Goal: Task Accomplishment & Management: Manage account settings

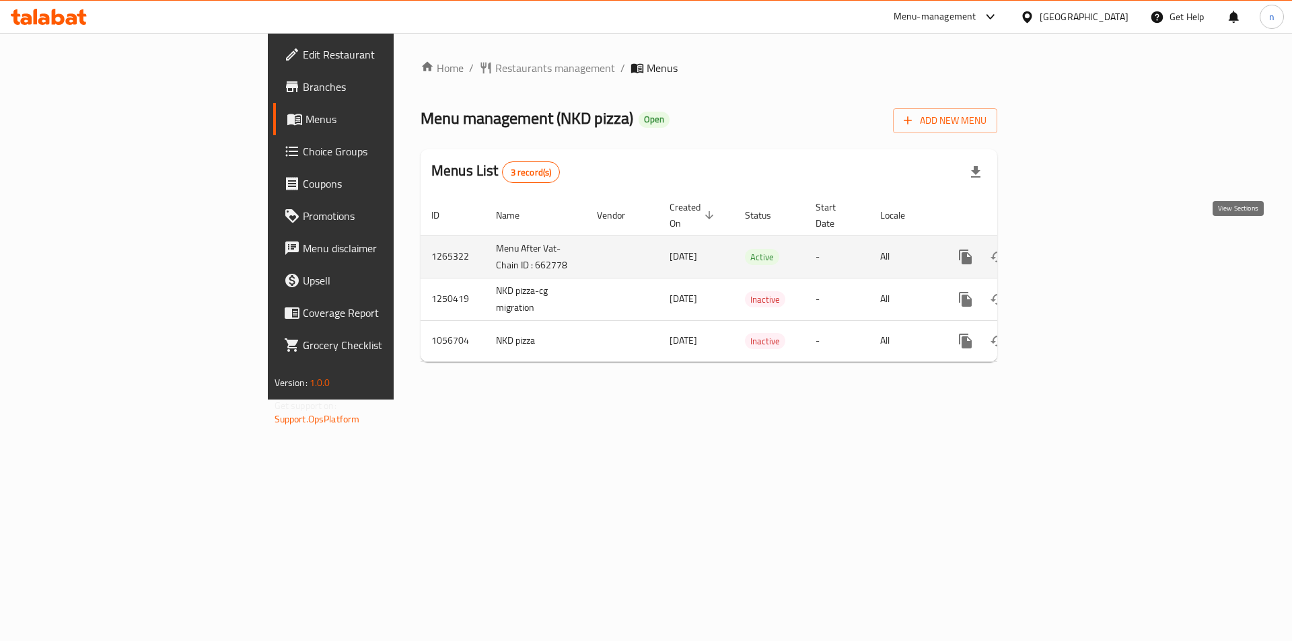
click at [1071, 249] on icon "enhanced table" at bounding box center [1063, 257] width 16 height 16
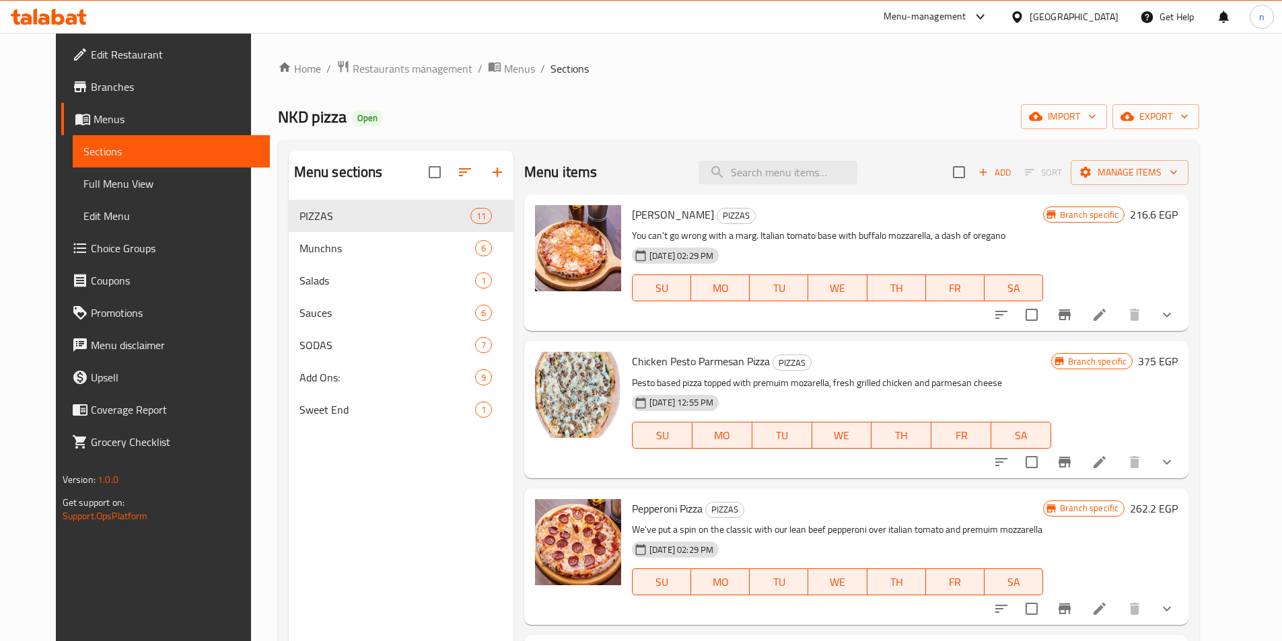
click at [83, 261] on link "Choice Groups" at bounding box center [165, 248] width 209 height 32
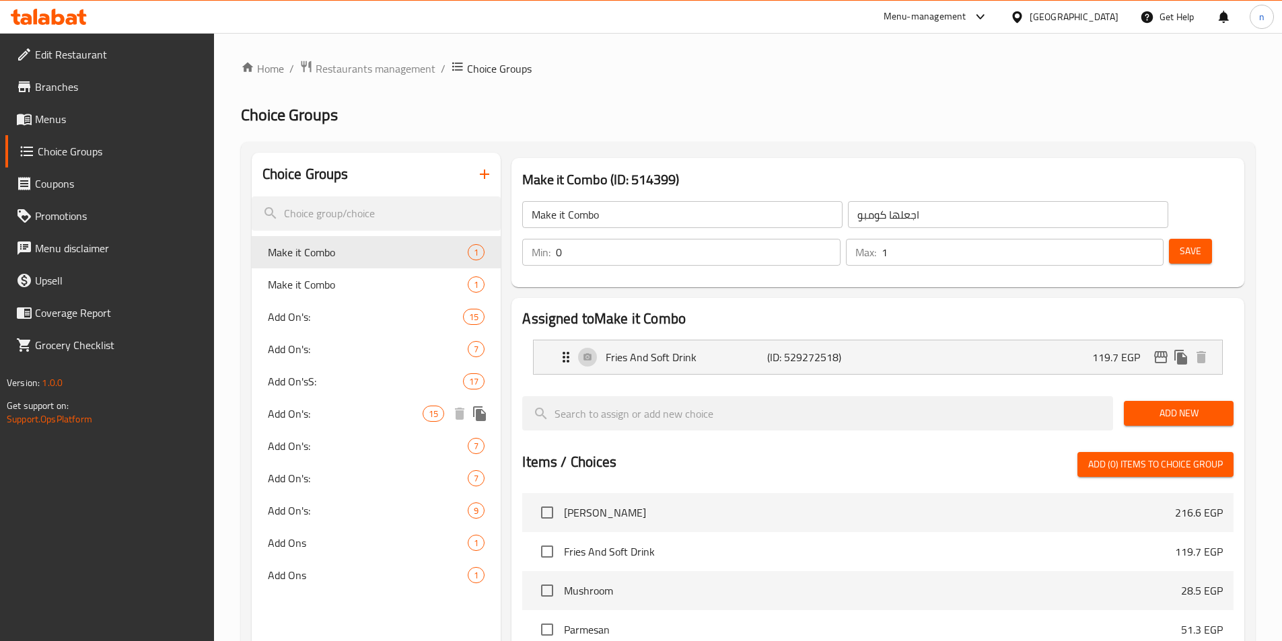
click at [382, 408] on span "Add On's:" at bounding box center [345, 414] width 155 height 16
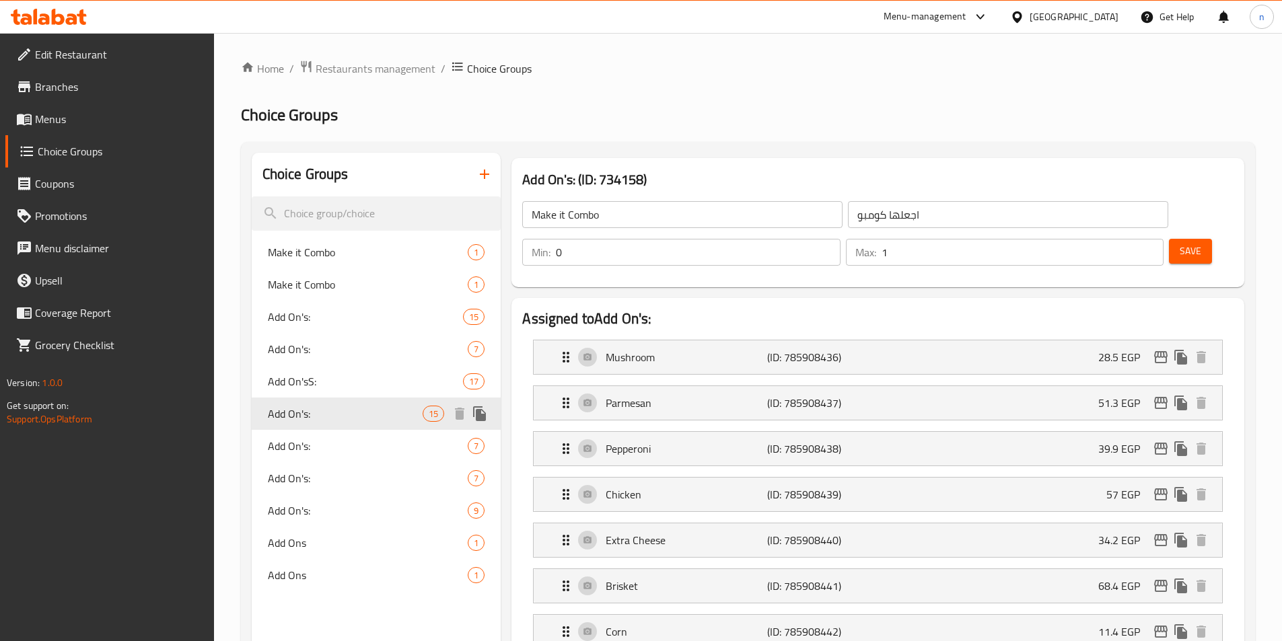
type input "Add On's:"
type input "الإضافات:"
type input "15"
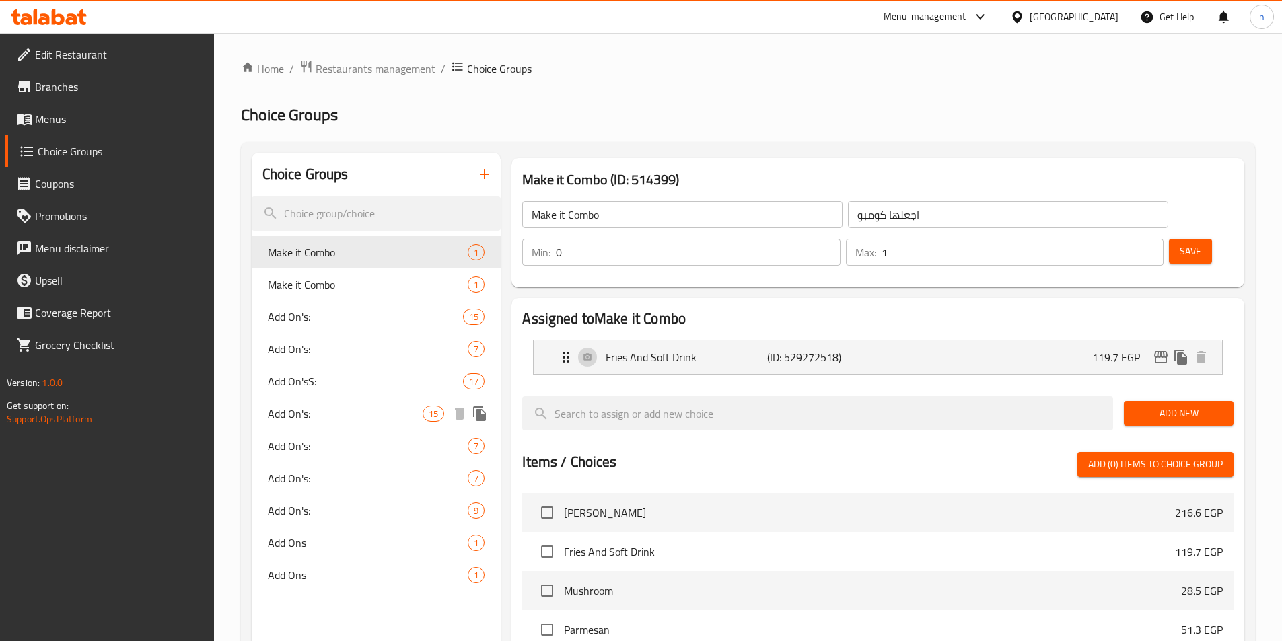
click at [384, 409] on span "Add On's:" at bounding box center [345, 414] width 155 height 16
type input "Add On's:"
type input "الإضافات:"
type input "15"
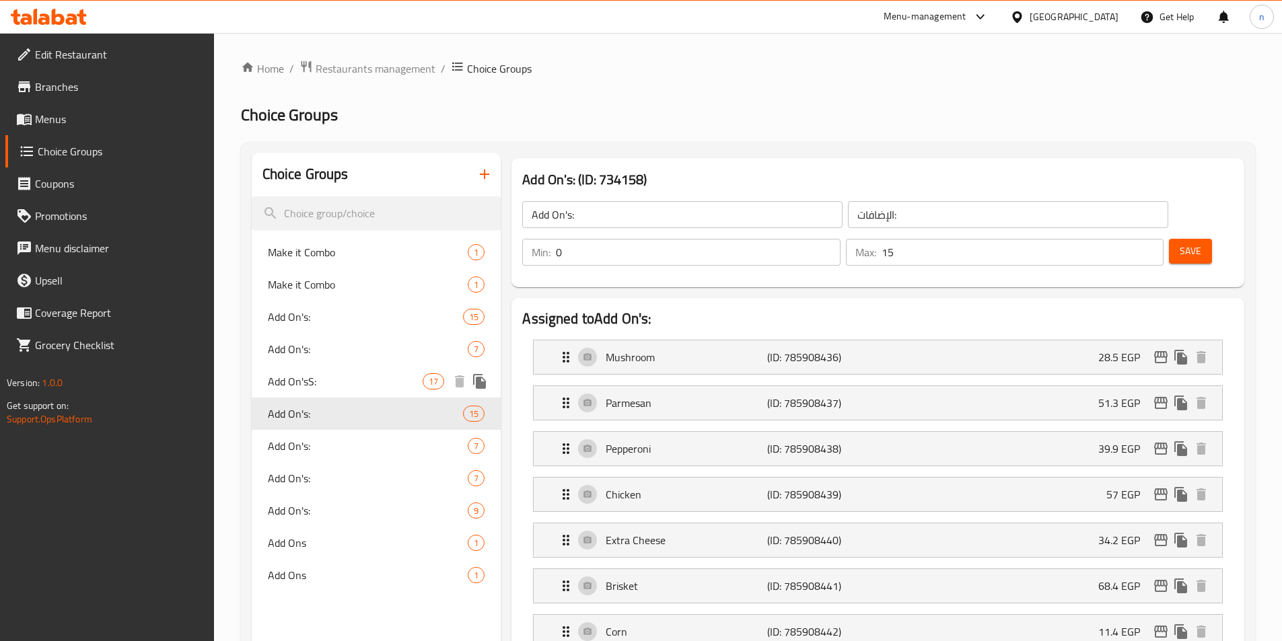
click at [291, 382] on span "Add On'sS:" at bounding box center [345, 382] width 155 height 16
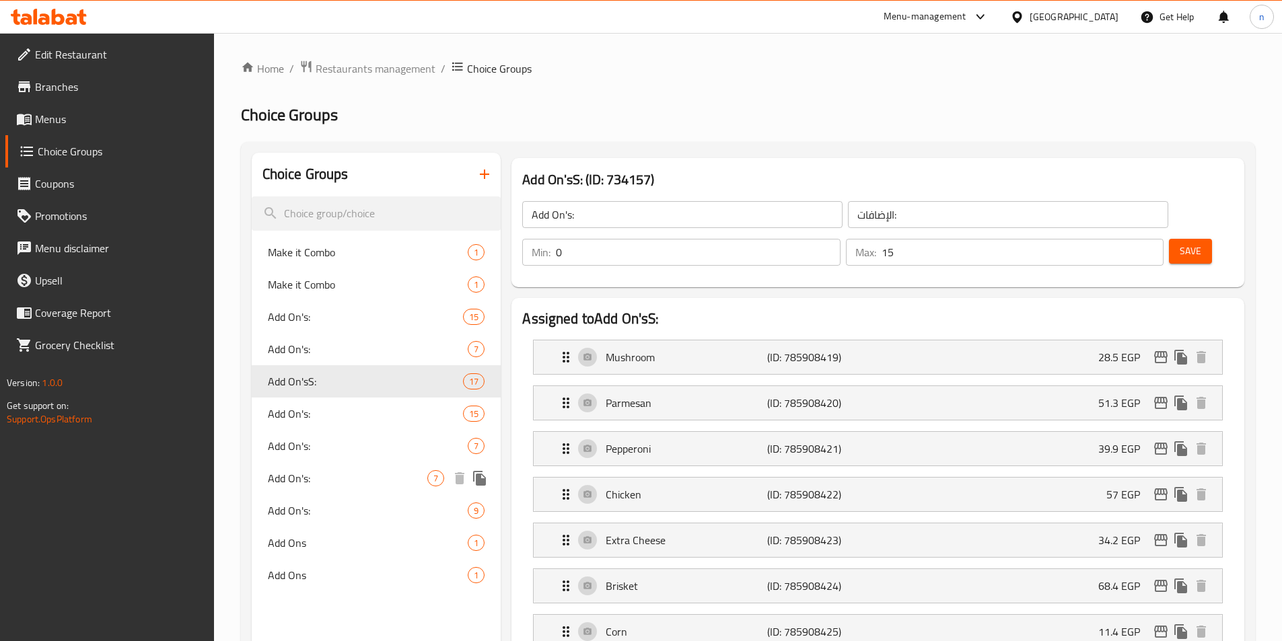
type input "Add On'sS:"
type input "17"
click at [339, 410] on span "Add On's:" at bounding box center [345, 414] width 155 height 16
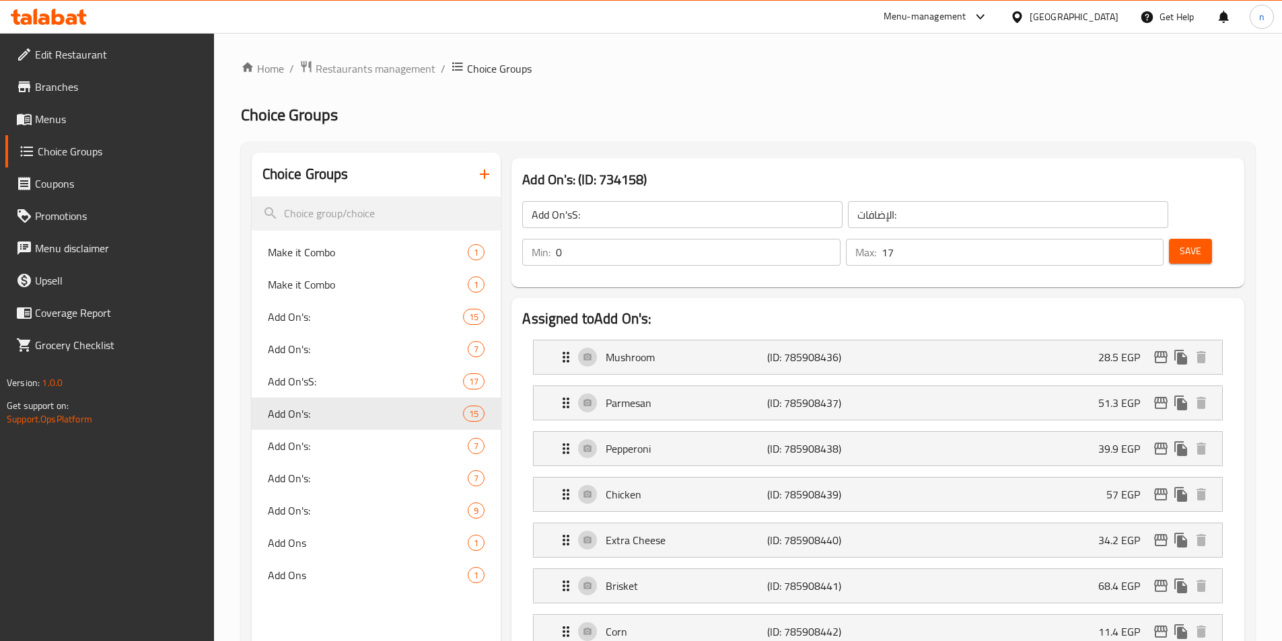
type input "Add On's:"
type input "15"
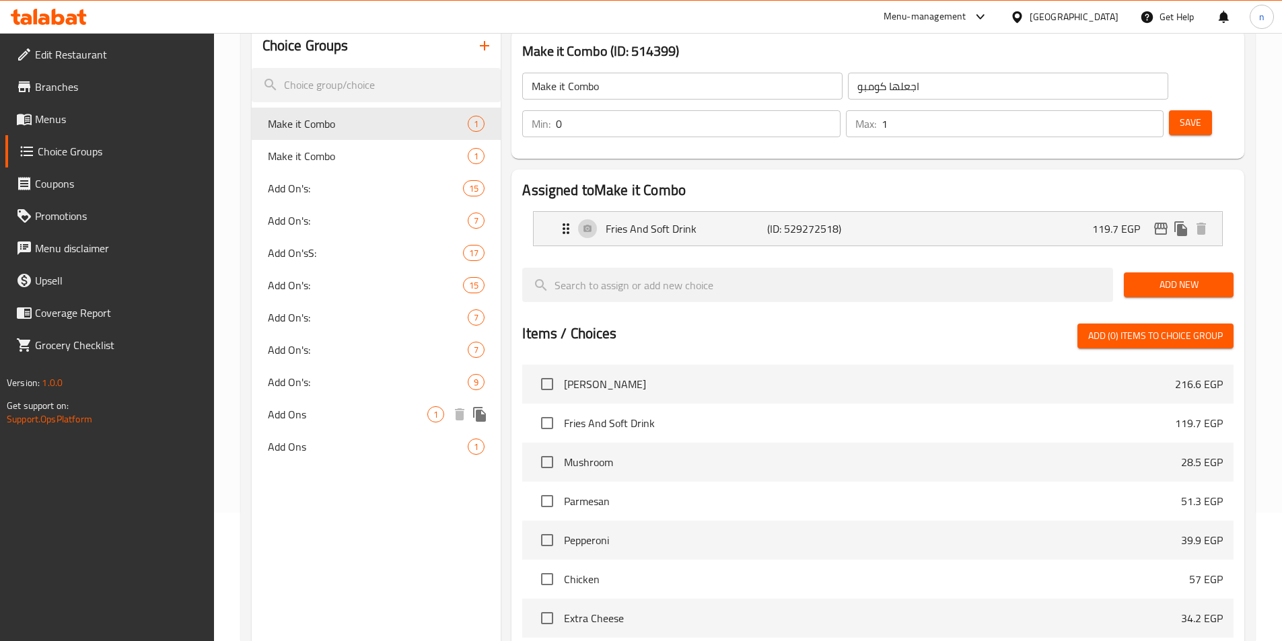
scroll to position [135, 0]
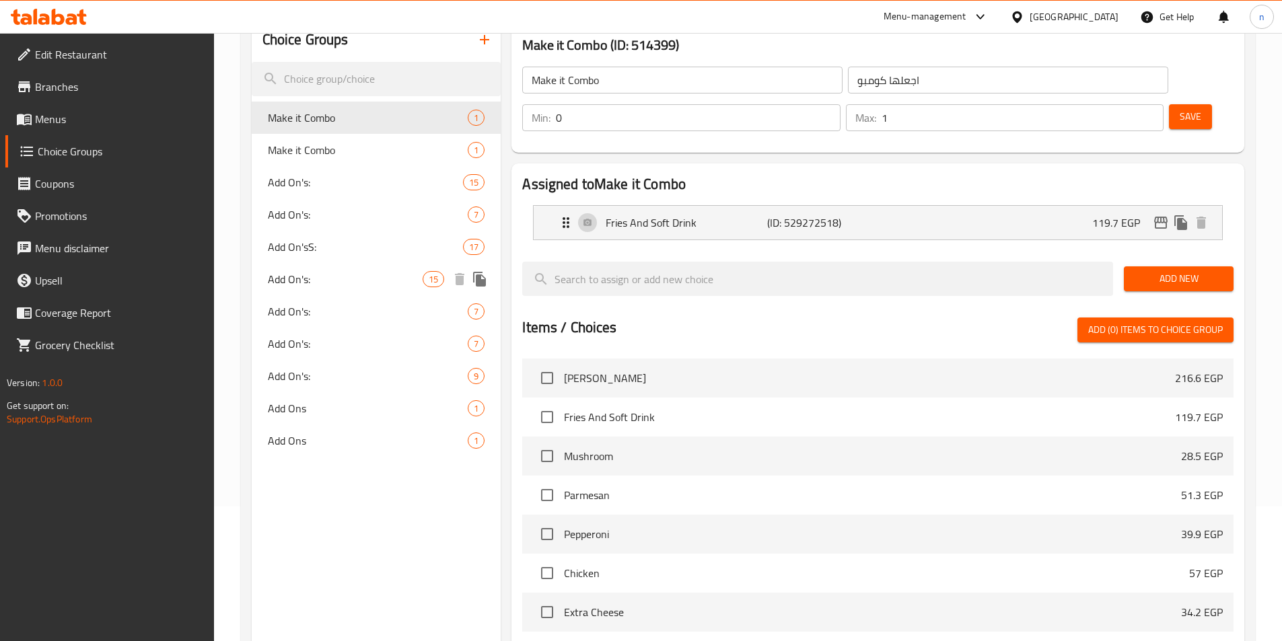
click at [334, 275] on span "Add On's:" at bounding box center [345, 279] width 155 height 16
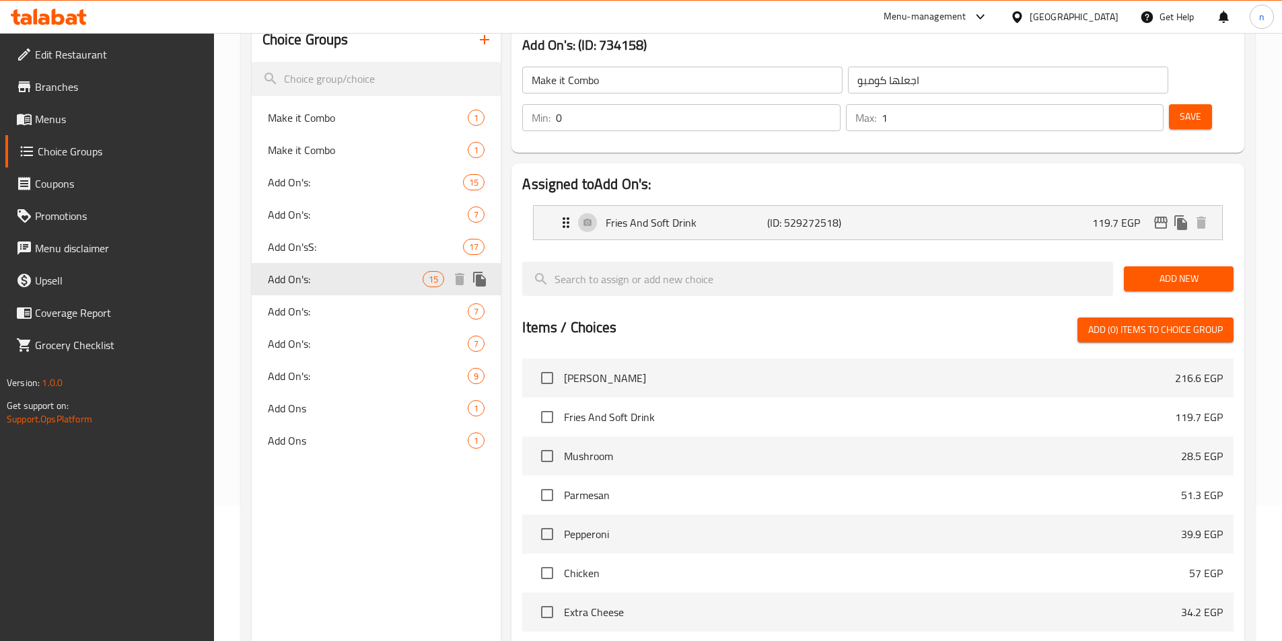
type input "Add On's:"
type input "الإضافات:"
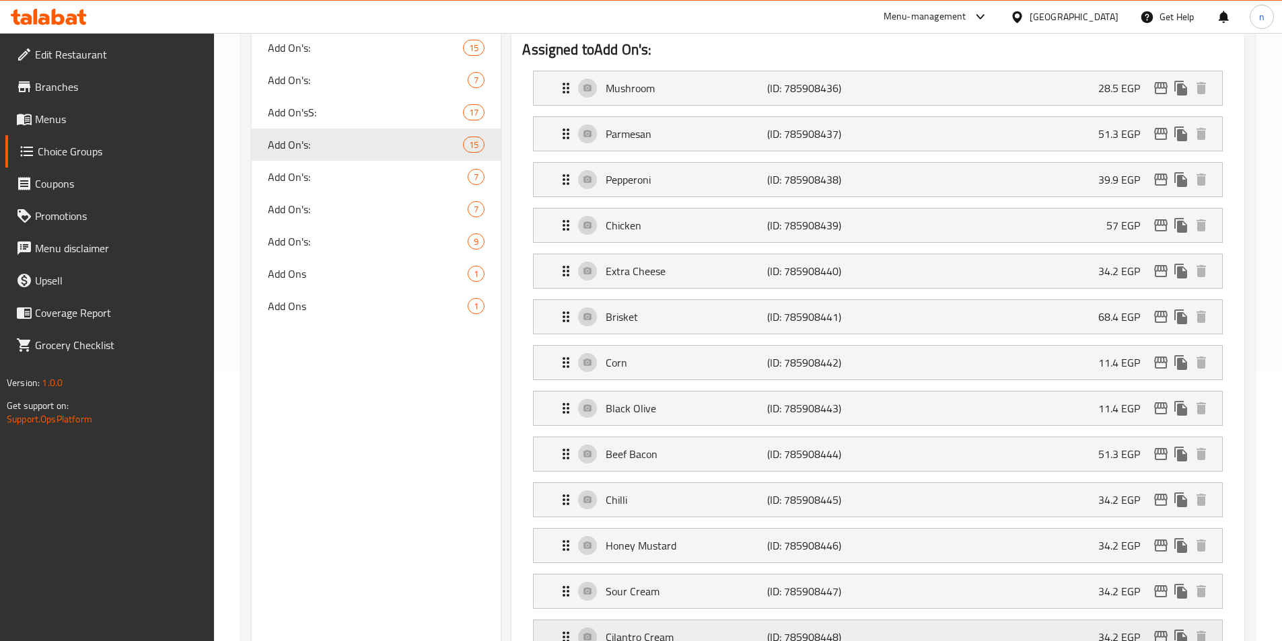
scroll to position [67, 0]
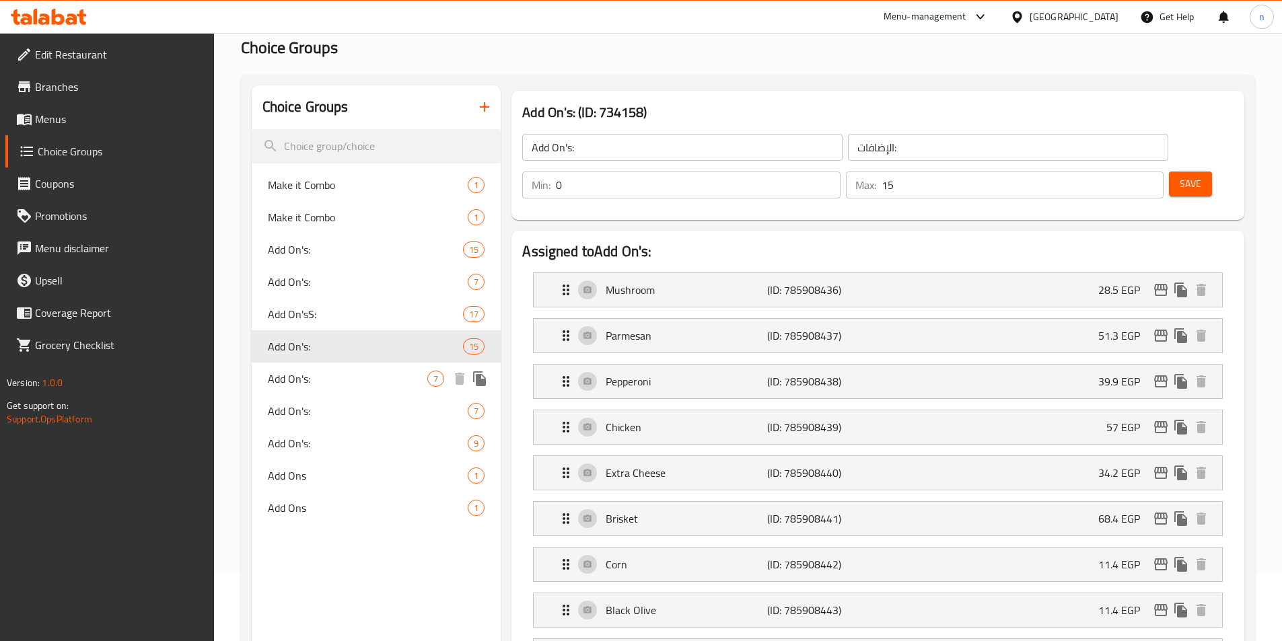
click at [411, 369] on div "Add On's: 7" at bounding box center [377, 379] width 250 height 32
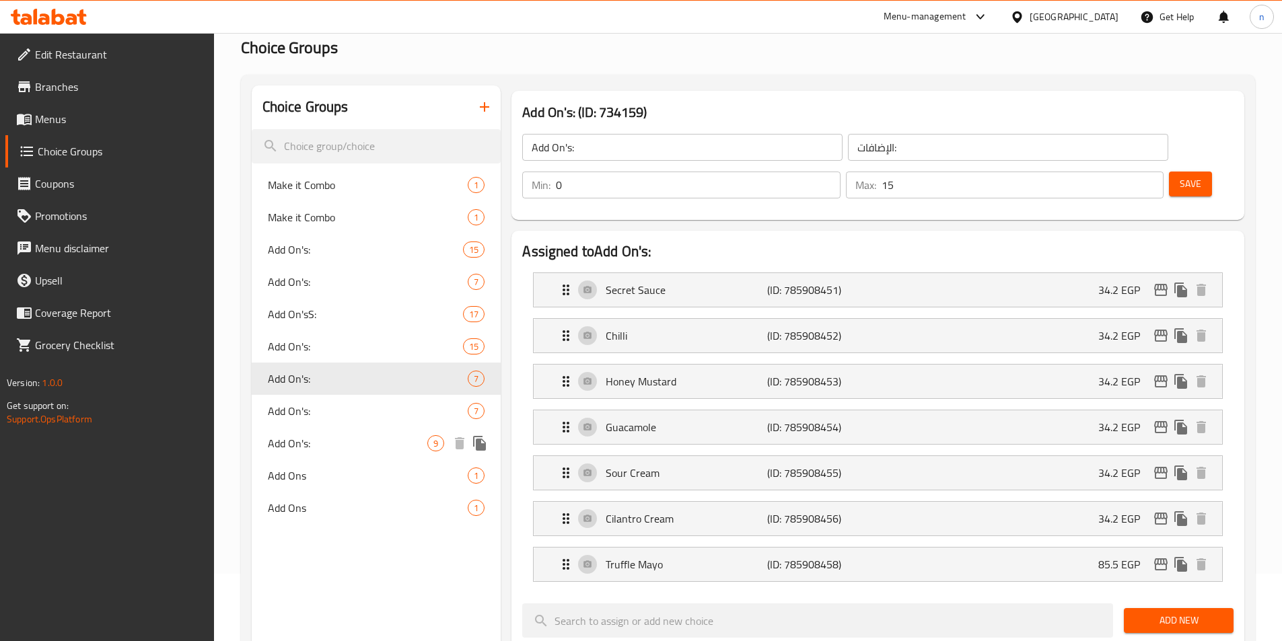
type input "7"
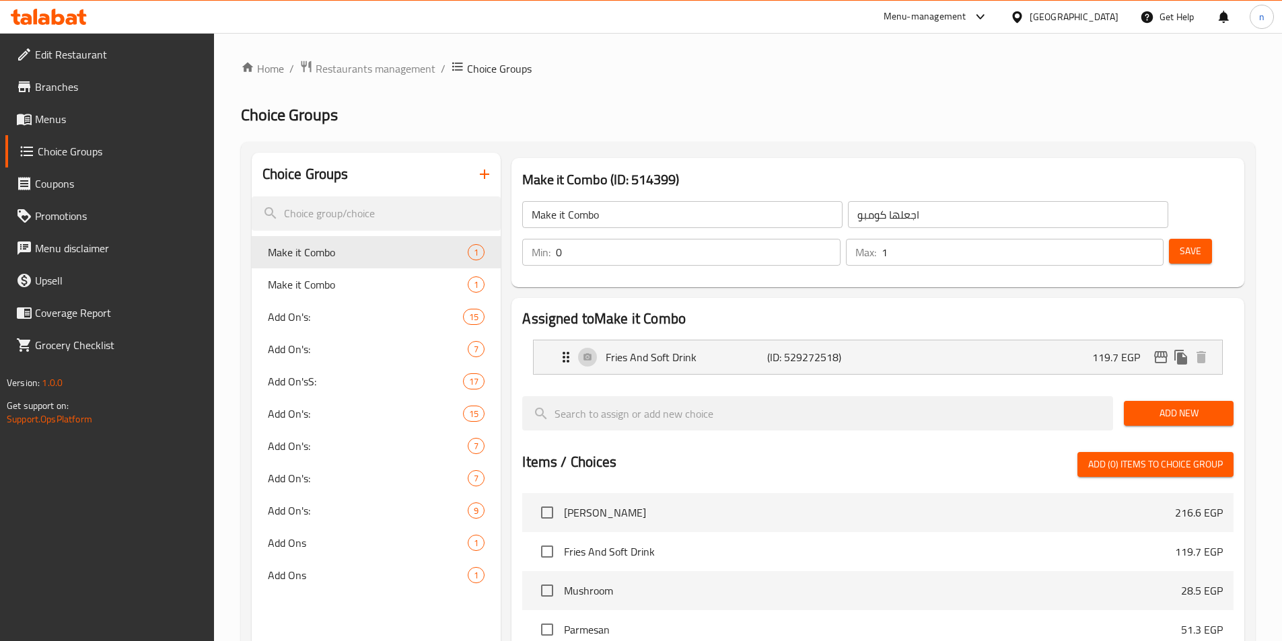
scroll to position [67, 0]
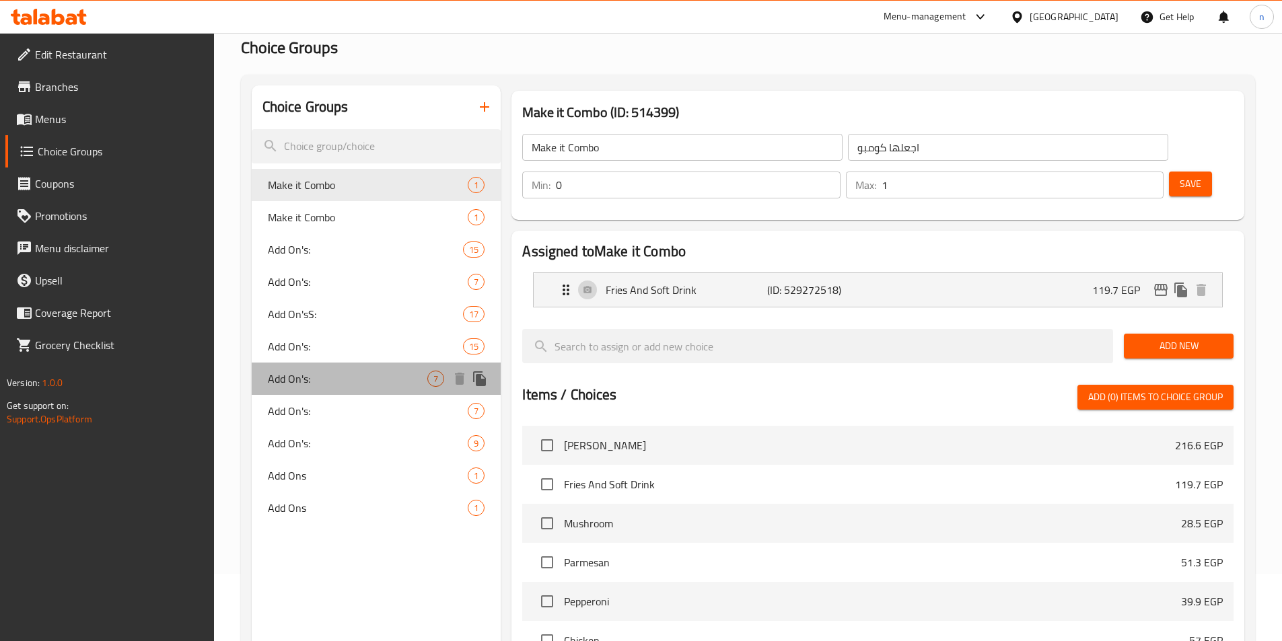
click at [287, 387] on span "Add On's:" at bounding box center [348, 379] width 160 height 16
type input "Add On's:"
type input "الإضافات:"
type input "7"
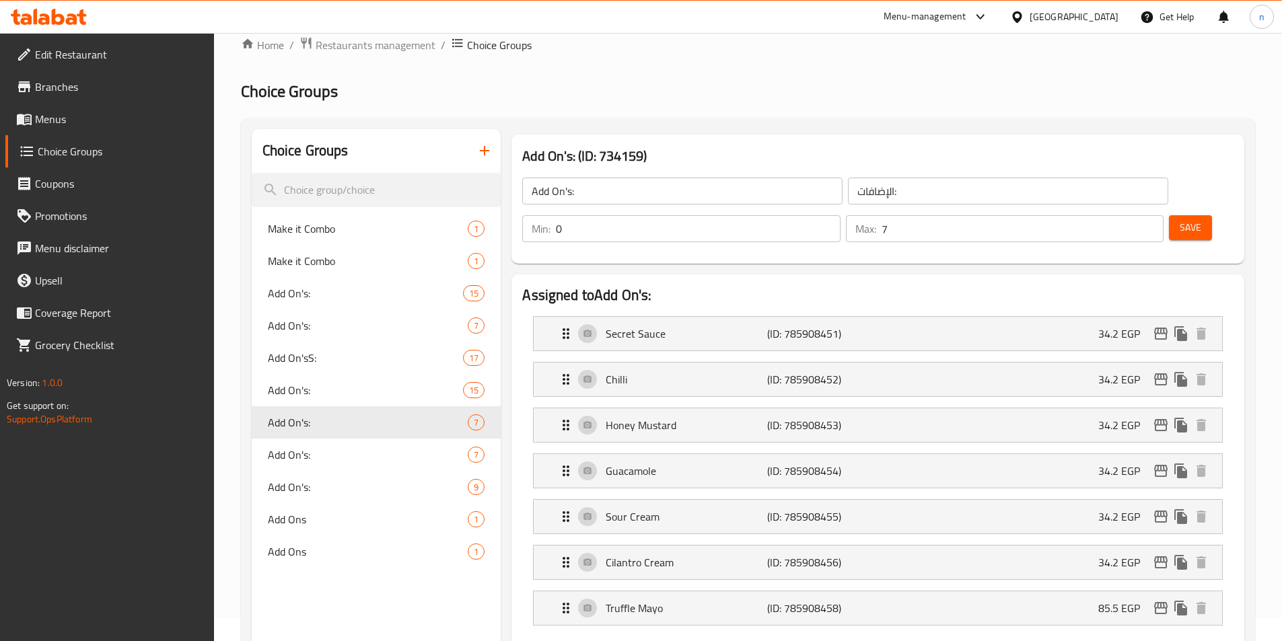
scroll to position [0, 0]
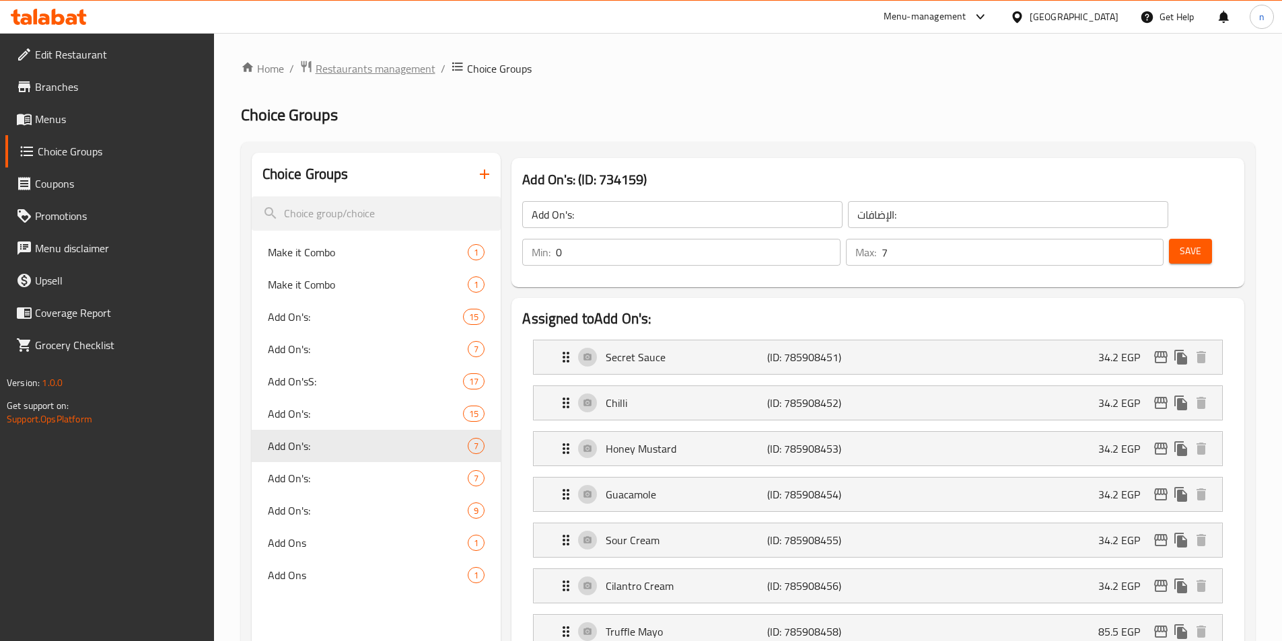
click at [365, 75] on span "Restaurants management" at bounding box center [376, 69] width 120 height 16
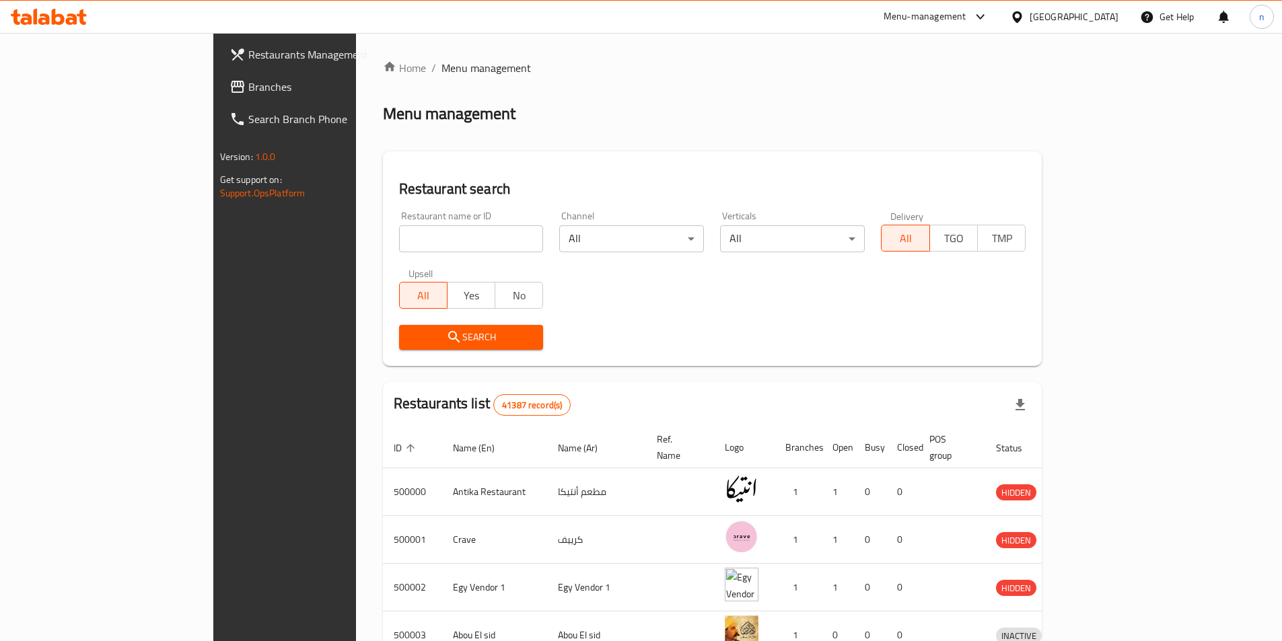
click at [219, 97] on link "Branches" at bounding box center [323, 87] width 209 height 32
